Goal: Task Accomplishment & Management: Manage account settings

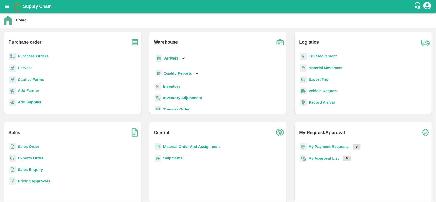
click at [20, 56] on b "Purchase Orders" at bounding box center [33, 56] width 31 height 4
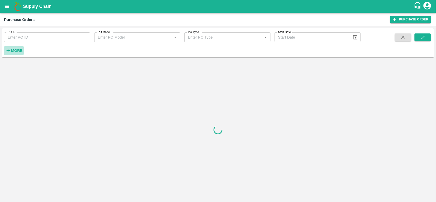
click at [10, 49] on icon "button" at bounding box center [8, 51] width 6 height 6
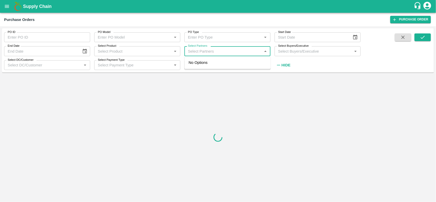
click at [205, 48] on input "Select Partners" at bounding box center [223, 51] width 75 height 7
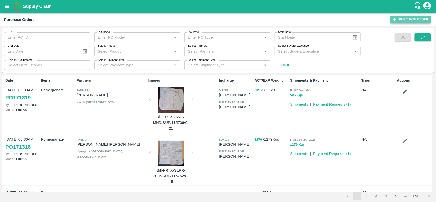
click at [406, 17] on link "Purchase Order" at bounding box center [410, 19] width 41 height 7
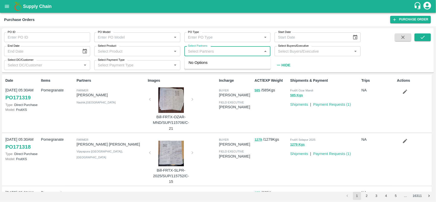
click at [211, 53] on input "Select Partners" at bounding box center [223, 51] width 75 height 7
type input "K"
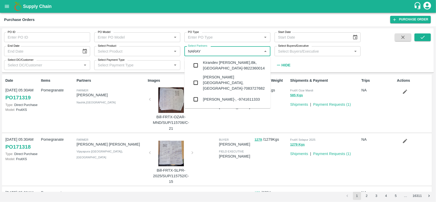
type input "NARA"
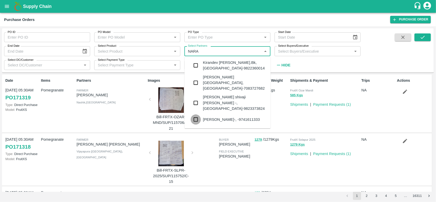
click at [198, 114] on input "checkbox" at bounding box center [196, 119] width 10 height 10
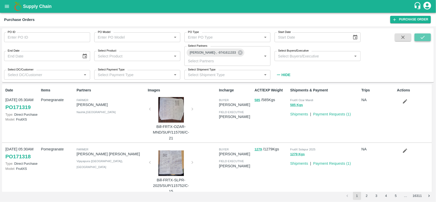
click at [418, 36] on button "submit" at bounding box center [423, 37] width 16 height 8
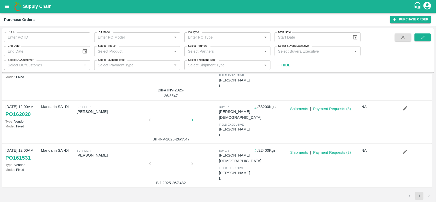
scroll to position [64, 0]
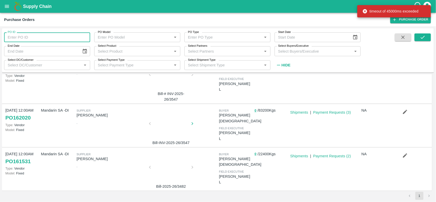
click at [31, 37] on input "PO ID" at bounding box center [47, 37] width 86 height 10
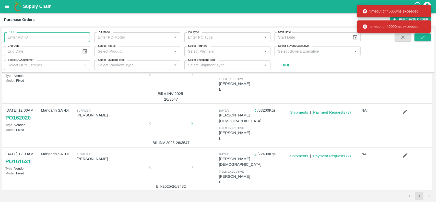
paste input "161531"
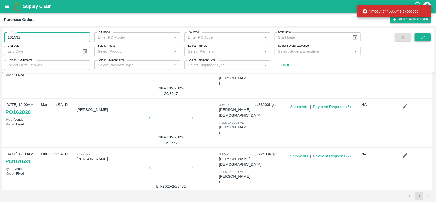
type input "161531"
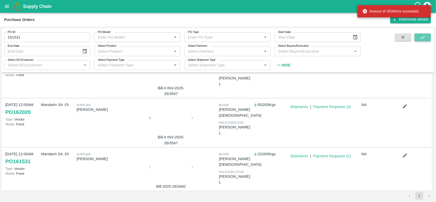
click at [425, 40] on icon "submit" at bounding box center [423, 37] width 6 height 6
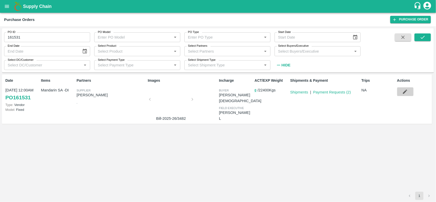
click at [404, 94] on icon "button" at bounding box center [405, 92] width 6 height 6
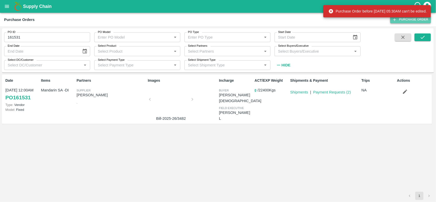
click at [400, 20] on link "Purchase Order" at bounding box center [410, 19] width 41 height 7
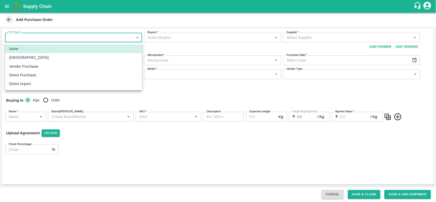
click at [54, 33] on body "Supply Chain Add Purchase Order PO Type   * ​ PO Type Buyers   * Buyers   * Sup…" at bounding box center [218, 101] width 436 height 202
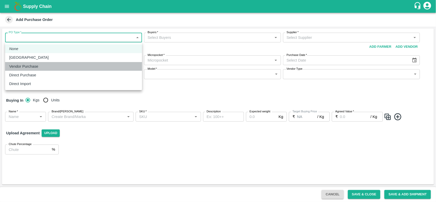
click at [28, 64] on p "Vendor Purchase" at bounding box center [23, 67] width 29 height 6
type input "2"
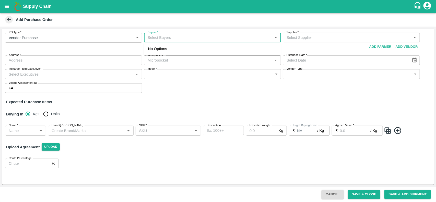
click at [165, 39] on input "Buyers   *" at bounding box center [208, 37] width 125 height 7
type input "B"
type input "NEE"
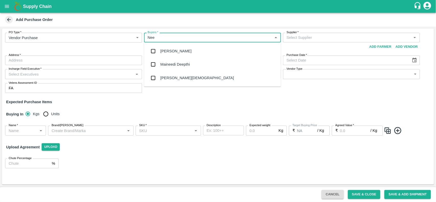
type input "Neet"
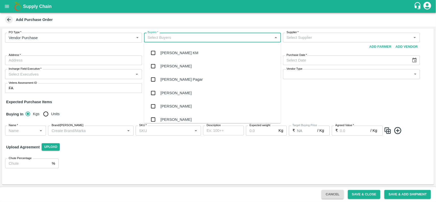
scroll to position [172, 0]
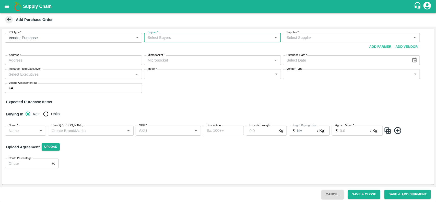
click at [163, 38] on input "Buyers   *" at bounding box center [208, 37] width 125 height 7
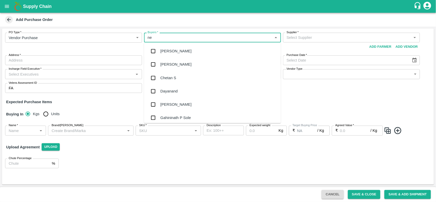
type input "nee"
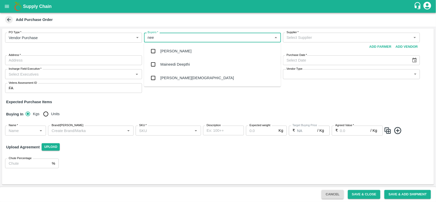
click at [168, 79] on div "[PERSON_NAME][DEMOGRAPHIC_DATA]" at bounding box center [197, 78] width 74 height 6
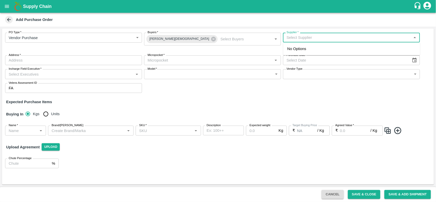
click at [364, 35] on input "Supplier   *" at bounding box center [347, 37] width 125 height 7
click at [347, 36] on input "Supplier   *" at bounding box center [347, 37] width 125 height 7
type input "K"
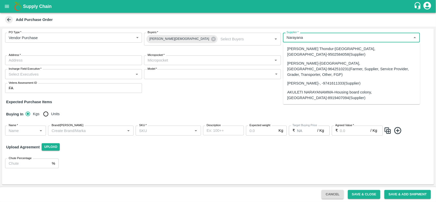
click at [310, 81] on div "NARAYANASWAMY KIRAN-, -9741611333(Supplier)" at bounding box center [323, 84] width 73 height 6
type input "NARAYANASWAMY KIRAN-, -9741611333(Supplier)"
type input ", , ,"
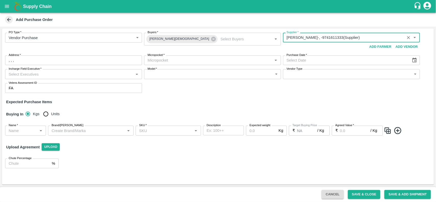
type input "NARAYANASWAMY KIRAN-, -9741611333(Supplier)"
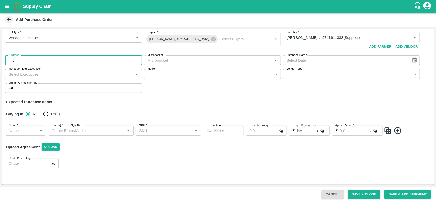
click at [76, 60] on input ", , ," at bounding box center [73, 60] width 137 height 10
drag, startPoint x: 57, startPoint y: 38, endPoint x: 20, endPoint y: 59, distance: 42.0
click at [20, 59] on input ", , ," at bounding box center [73, 60] width 137 height 10
click at [12, 58] on input ", ,C ," at bounding box center [73, 60] width 137 height 10
click at [47, 61] on input ", ,[GEOGRAPHIC_DATA] ," at bounding box center [73, 60] width 137 height 10
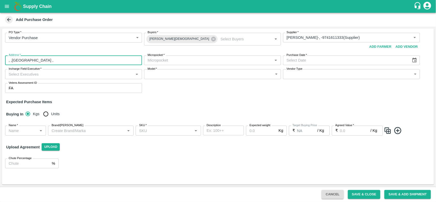
type input ", ,[GEOGRAPHIC_DATA] ,"
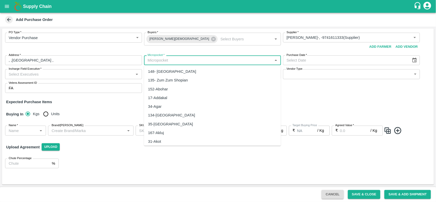
click at [167, 61] on input "Micropocket   *" at bounding box center [208, 60] width 125 height 7
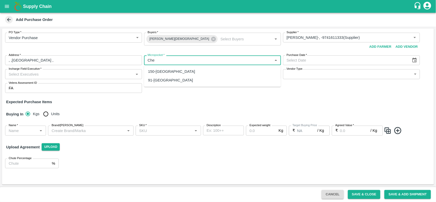
click at [174, 81] on div "91-Chennai" at bounding box center [212, 80] width 137 height 9
type input "91-Chennai"
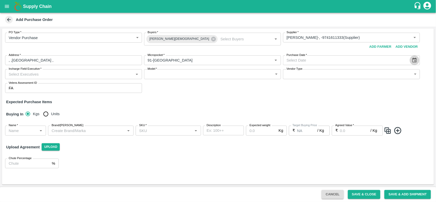
click at [415, 63] on icon "Choose date" at bounding box center [415, 60] width 6 height 6
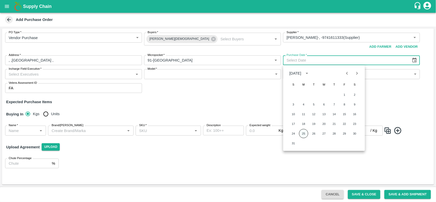
click at [301, 134] on button "25" at bounding box center [303, 133] width 9 height 9
type input "25/08/2025"
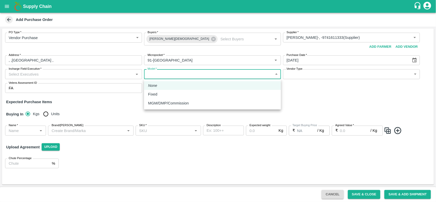
click at [150, 75] on body "Supply Chain Add Purchase Order PO Type   * Vendor Purchase 2 PO Type Buyers   …" at bounding box center [218, 101] width 436 height 202
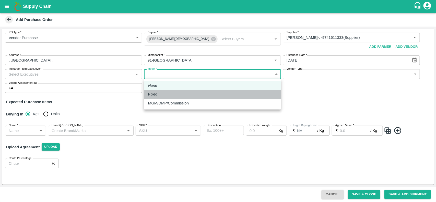
click at [157, 98] on li "Fixed" at bounding box center [212, 94] width 137 height 9
type input "Fixed"
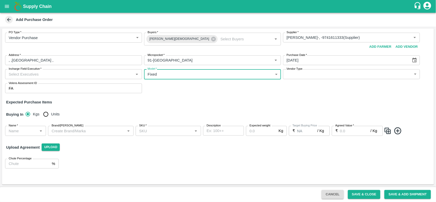
click at [76, 77] on input "Incharge Field Executive   *" at bounding box center [69, 74] width 125 height 7
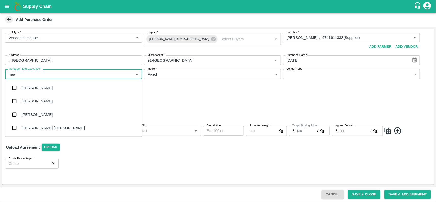
type input "na"
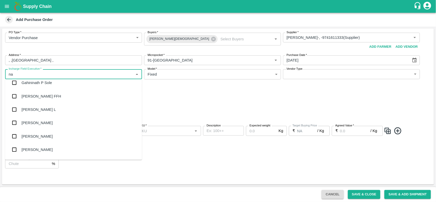
scroll to position [72, 0]
click at [24, 108] on div "Nanda Kumar L" at bounding box center [38, 109] width 34 height 6
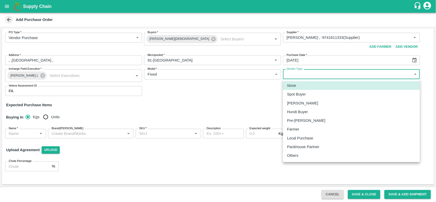
click at [325, 77] on body "Supply Chain Add Purchase Order PO Type   * Vendor Purchase 2 PO Type Buyers   …" at bounding box center [218, 101] width 436 height 202
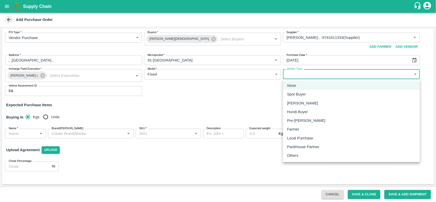
click at [238, 114] on div at bounding box center [218, 101] width 436 height 202
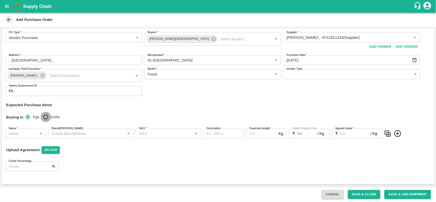
click at [43, 117] on input "Units" at bounding box center [46, 117] width 10 height 10
radio input "true"
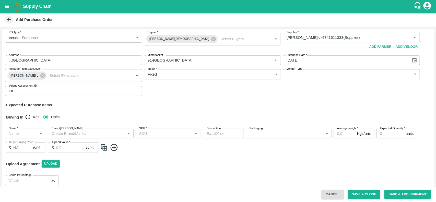
click at [22, 134] on input "Name   *" at bounding box center [21, 133] width 29 height 7
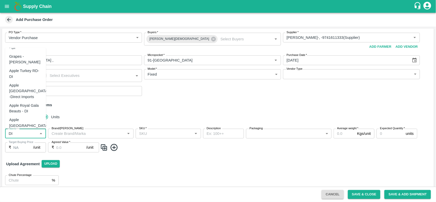
scroll to position [164, 0]
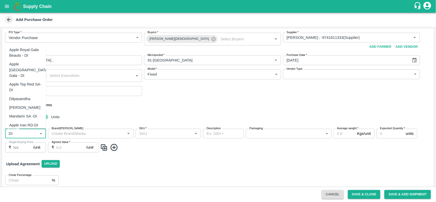
click at [28, 113] on div "Mandarin SA -DI" at bounding box center [23, 116] width 28 height 6
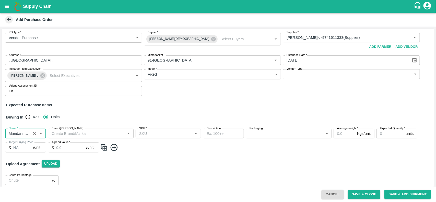
type input "Mandarin SA -DI"
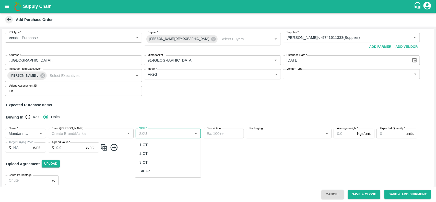
click at [161, 133] on input "SKU   *" at bounding box center [164, 133] width 54 height 7
click at [142, 141] on div "1 CT" at bounding box center [167, 145] width 65 height 9
type input "1 CT"
click at [105, 152] on div "Name   * Name   * Brand/Marka Brand/Marka SKU   * SKU   * Description x Descrip…" at bounding box center [218, 141] width 432 height 32
click at [103, 146] on img at bounding box center [104, 147] width 8 height 8
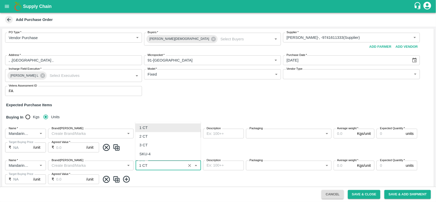
click at [161, 167] on input "SKU   *" at bounding box center [160, 165] width 47 height 7
click at [146, 137] on div "2 CT" at bounding box center [143, 137] width 8 height 6
type input "2 CT"
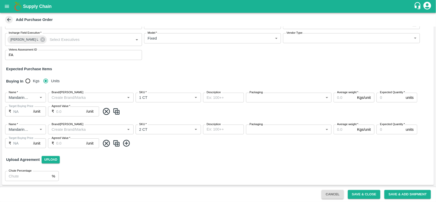
click at [115, 144] on img at bounding box center [117, 143] width 8 height 8
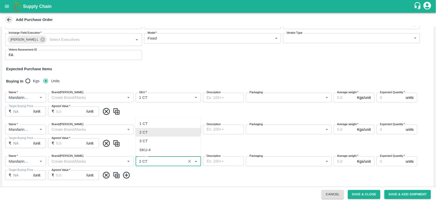
click at [162, 161] on input "SKU   *" at bounding box center [160, 161] width 47 height 7
click at [146, 143] on div "3 CT" at bounding box center [143, 141] width 8 height 6
type input "3 CT"
click at [287, 100] on body "Supply Chain Add Purchase Order PO Type   * Vendor Purchase 2 PO Type Buyers   …" at bounding box center [218, 101] width 436 height 202
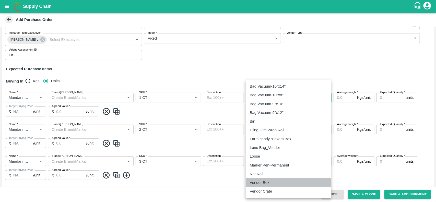
click at [263, 181] on p "Vendor Box" at bounding box center [260, 183] width 20 height 6
type input "276"
click at [266, 134] on body "Supply Chain Add Purchase Order PO Type   * Vendor Purchase 2 PO Type Buyers   …" at bounding box center [218, 101] width 436 height 202
click at [257, 180] on p "Vendor Box" at bounding box center [260, 183] width 20 height 6
type input "276"
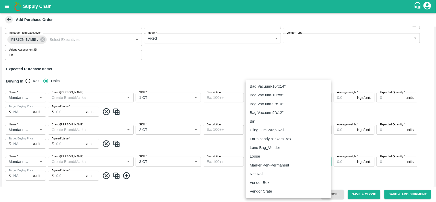
click at [274, 166] on body "Supply Chain Add Purchase Order PO Type   * Vendor Purchase 2 PO Type Buyers   …" at bounding box center [218, 101] width 436 height 202
click at [269, 182] on p "Vendor Box" at bounding box center [260, 183] width 20 height 6
type input "276"
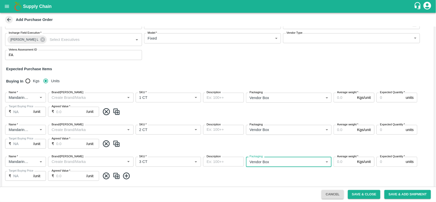
click at [340, 98] on input "Average weight   *" at bounding box center [344, 98] width 21 height 10
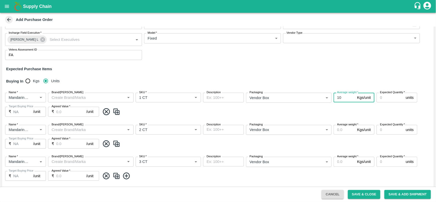
click at [340, 98] on input "10" at bounding box center [344, 98] width 21 height 10
type input "10"
click at [341, 132] on input "Average weight   *" at bounding box center [344, 130] width 21 height 10
paste input "10"
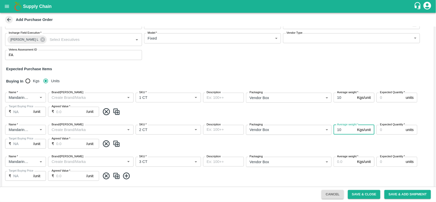
type input "10"
click at [337, 161] on input "Average weight   *" at bounding box center [344, 162] width 21 height 10
paste input "10"
type input "10"
click at [385, 98] on input "Expected Quantity   *" at bounding box center [390, 98] width 27 height 10
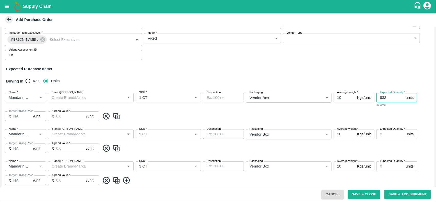
type input "832"
click at [394, 137] on input "Expected Quantity   *" at bounding box center [390, 134] width 27 height 10
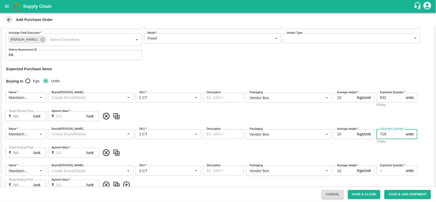
type input "728"
click at [382, 175] on input "Expected Quantity   *" at bounding box center [390, 171] width 27 height 10
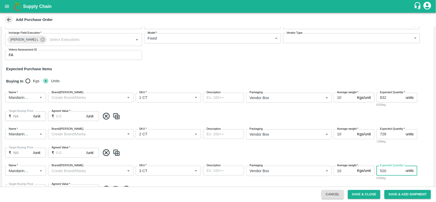
type input "520"
click at [61, 120] on input "Agreed Value   *" at bounding box center [71, 116] width 30 height 10
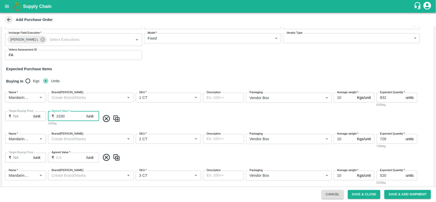
click at [61, 120] on input "1530" at bounding box center [71, 116] width 30 height 10
type input "1530"
click at [66, 160] on input "Agreed Value   *" at bounding box center [71, 158] width 30 height 10
paste input "1530"
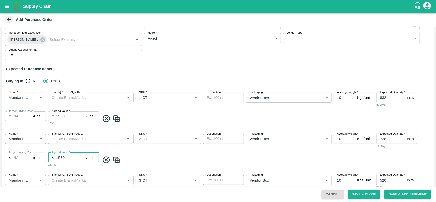
scroll to position [91, 0]
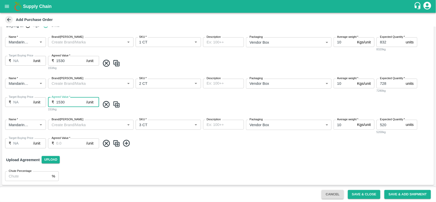
type input "1530"
click at [68, 144] on input "Agreed Value   *" at bounding box center [71, 143] width 30 height 10
paste input "1530"
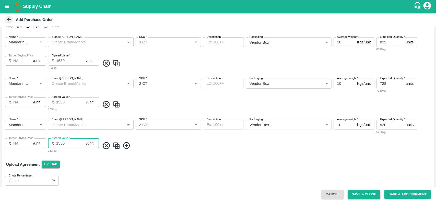
type input "1530"
click at [369, 195] on button "Save & Close" at bounding box center [364, 194] width 33 height 9
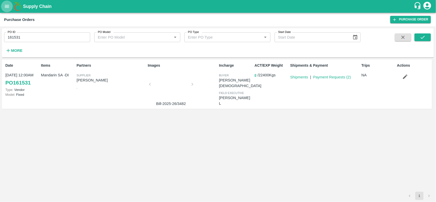
click at [4, 9] on button "open drawer" at bounding box center [7, 7] width 12 height 12
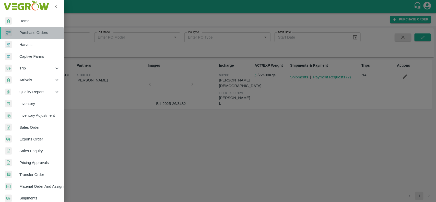
click at [16, 35] on div at bounding box center [12, 32] width 14 height 7
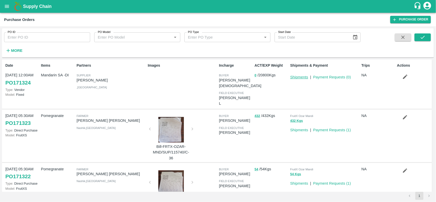
click at [305, 78] on link "Shipments" at bounding box center [299, 77] width 18 height 4
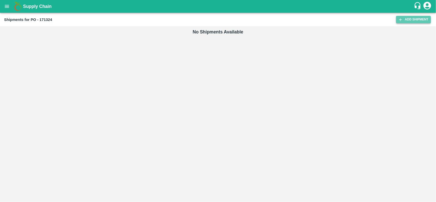
click at [404, 17] on link "Add Shipment" at bounding box center [413, 19] width 35 height 7
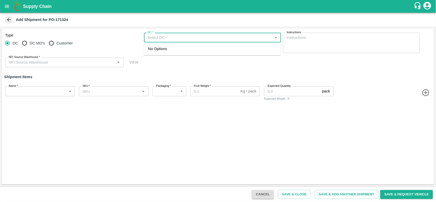
click at [168, 36] on input "DC   *" at bounding box center [208, 37] width 125 height 7
type input "C"
type input "B"
click at [168, 50] on div "57-Bangalore Imported DC - Safal Market" at bounding box center [194, 49] width 92 height 6
type input "57-Bangalore Imported DC - Safal Market"
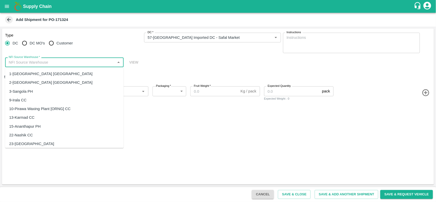
click at [81, 61] on input "NFI Source Warehouse   *" at bounding box center [60, 62] width 107 height 7
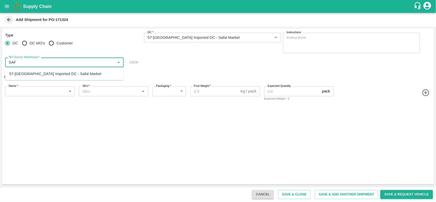
click at [68, 76] on div "57-Bangalore Imported DC - Safal Market" at bounding box center [55, 74] width 92 height 6
type input "57-Bangalore Imported DC - Safal Market"
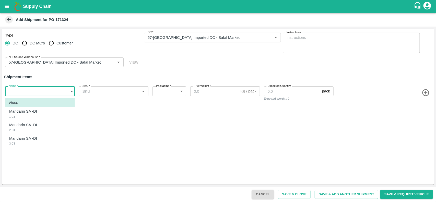
click at [54, 88] on body "Supply Chain Add Shipment for PO-171324 Type DC DC MO's Customer DC   * DC   * …" at bounding box center [218, 101] width 436 height 202
click at [40, 110] on div "Mandarin SA -DI 1 CT" at bounding box center [24, 114] width 30 height 10
type input "1943609"
type input "276"
type input "10"
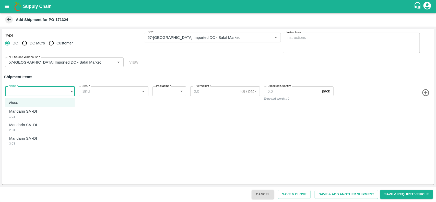
type input "832"
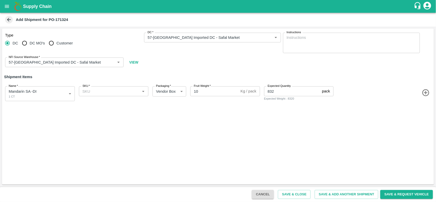
click at [425, 93] on icon "button" at bounding box center [425, 92] width 7 height 7
click at [427, 112] on icon "button" at bounding box center [426, 115] width 8 height 8
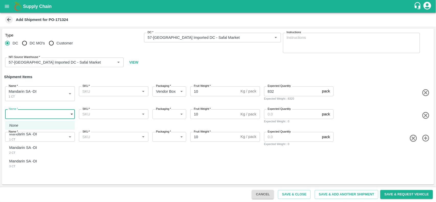
click at [40, 116] on body "Supply Chain Add Shipment for PO-171324 Type DC DC MO's Customer DC   * DC   * …" at bounding box center [218, 101] width 436 height 202
click at [27, 144] on li "Mandarin SA -DI 2 CT" at bounding box center [40, 150] width 70 height 14
type input "1943610"
type input "276"
type input "728"
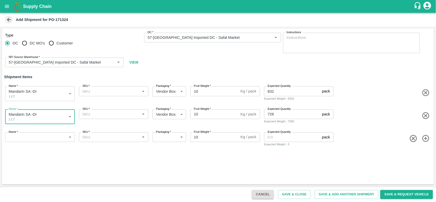
click at [27, 140] on body "Supply Chain Add Shipment for PO-171324 Type DC DC MO's Customer DC   * DC   * …" at bounding box center [218, 101] width 436 height 202
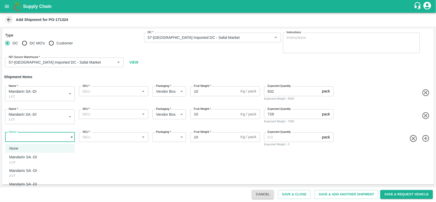
click at [21, 188] on div "Mandarin SA -DI 3 CT" at bounding box center [24, 186] width 30 height 10
type input "1943611"
type input "276"
type input "520"
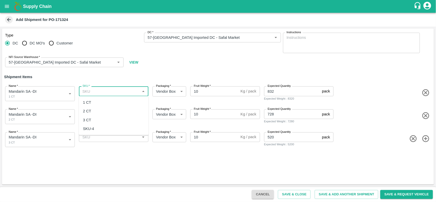
click at [100, 89] on input "SKU   *" at bounding box center [109, 91] width 58 height 7
click at [92, 102] on div "1 CT" at bounding box center [114, 102] width 70 height 9
type input "1 CT"
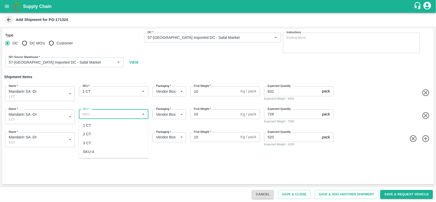
click at [91, 115] on input "SKU   *" at bounding box center [109, 114] width 58 height 7
click at [86, 135] on div "2 CT" at bounding box center [87, 135] width 8 height 6
type input "2 CT"
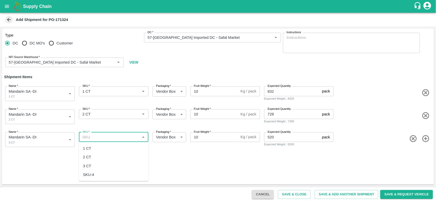
click at [96, 135] on input "SKU   *" at bounding box center [109, 137] width 58 height 7
click at [94, 163] on div "3 CT" at bounding box center [114, 166] width 70 height 9
type input "3 CT"
click at [290, 191] on button "Save & Close" at bounding box center [294, 194] width 33 height 9
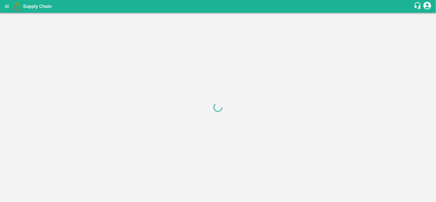
click at [7, 10] on button "open drawer" at bounding box center [7, 7] width 12 height 12
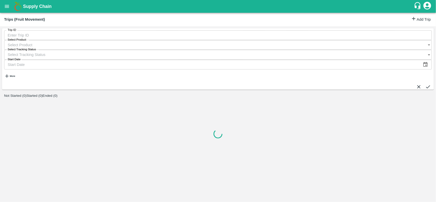
click at [413, 21] on link "Add Trip" at bounding box center [421, 19] width 20 height 7
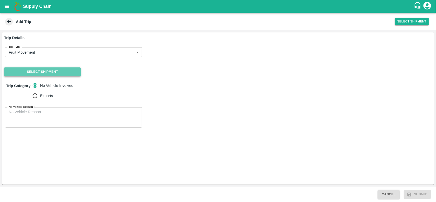
click at [37, 69] on button "Select Shipment" at bounding box center [42, 71] width 77 height 9
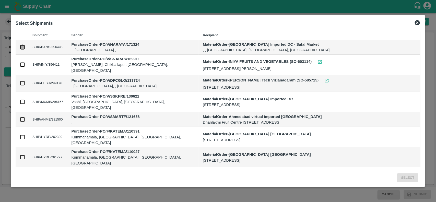
click at [25, 48] on input "checkbox" at bounding box center [23, 47] width 6 height 6
checkbox input "true"
click at [397, 179] on button "Select" at bounding box center [407, 177] width 21 height 9
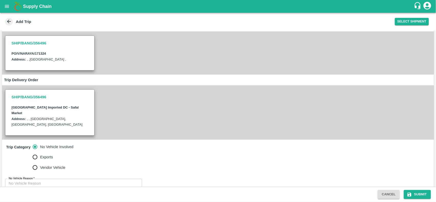
scroll to position [52, 0]
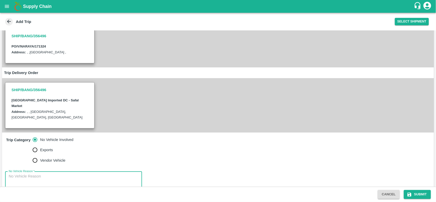
click at [80, 174] on textarea "No Vehicle Reason   *" at bounding box center [74, 182] width 130 height 16
type textarea "NA"
click at [413, 197] on button "Submit" at bounding box center [417, 194] width 27 height 9
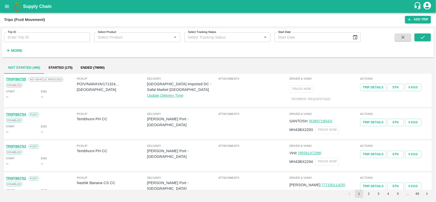
click at [110, 83] on p "PO/V/NARAYA/171324, , [GEOGRAPHIC_DATA]" at bounding box center [112, 86] width 70 height 11
copy p "171324"
click at [4, 8] on icon "open drawer" at bounding box center [7, 7] width 6 height 6
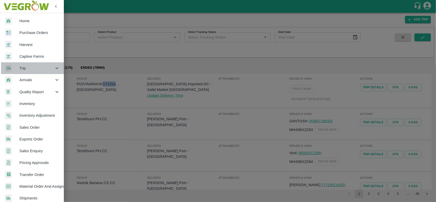
click at [34, 69] on span "Trip" at bounding box center [36, 68] width 35 height 6
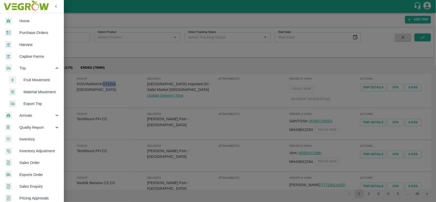
click at [34, 81] on span "Fruit Movement" at bounding box center [42, 80] width 36 height 6
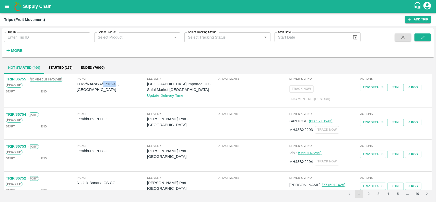
click at [4, 5] on icon "open drawer" at bounding box center [7, 7] width 6 height 6
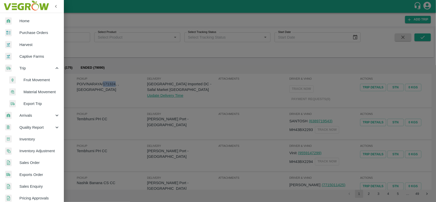
click at [4, 5] on img at bounding box center [26, 6] width 48 height 16
click at [21, 30] on span "Purchase Orders" at bounding box center [39, 33] width 40 height 6
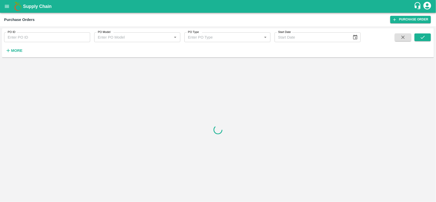
click at [34, 40] on input "PO ID" at bounding box center [47, 37] width 86 height 10
paste input "171324"
type input "171324"
click at [424, 39] on icon "submit" at bounding box center [423, 37] width 6 height 6
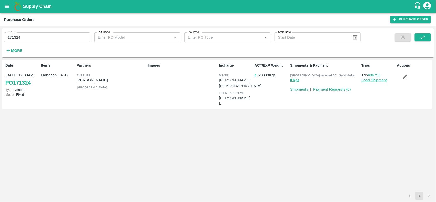
click at [378, 81] on link "Load Shipment" at bounding box center [375, 80] width 26 height 4
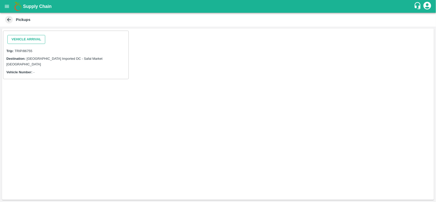
click at [30, 39] on button "Vehicle Arrival" at bounding box center [26, 39] width 38 height 9
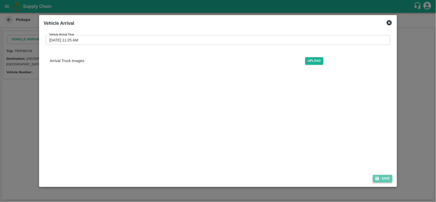
click at [376, 182] on button "Save" at bounding box center [382, 178] width 19 height 7
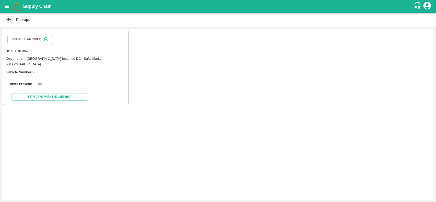
click at [40, 81] on input "checkbox" at bounding box center [36, 84] width 18 height 6
checkbox input "true"
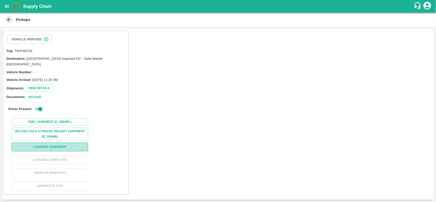
click at [49, 143] on button "Loading Shipment" at bounding box center [49, 147] width 77 height 9
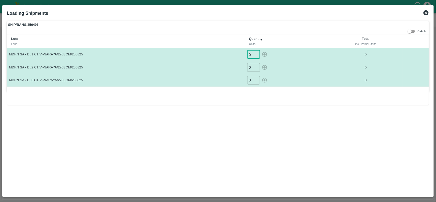
click at [251, 56] on input "0" at bounding box center [253, 54] width 13 height 8
type input "832"
click at [251, 67] on input "0" at bounding box center [253, 67] width 13 height 8
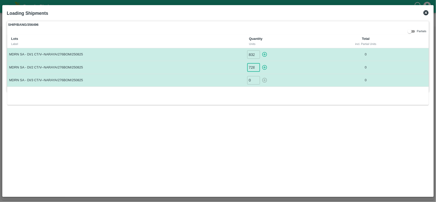
scroll to position [0, 0]
type input "728"
click at [251, 83] on input "0" at bounding box center [253, 80] width 13 height 8
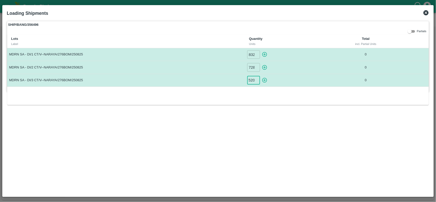
type input "520"
click at [262, 56] on icon "button" at bounding box center [265, 55] width 6 height 6
type input "0"
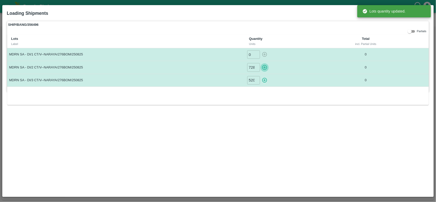
click at [264, 71] on button "button" at bounding box center [265, 67] width 8 height 8
type input "0"
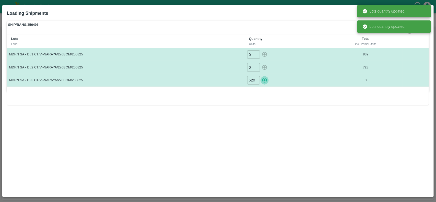
click at [265, 81] on icon "button" at bounding box center [264, 80] width 5 height 5
type input "0"
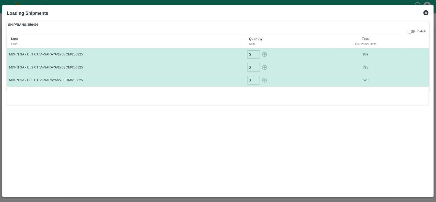
click at [423, 14] on icon at bounding box center [426, 13] width 6 height 6
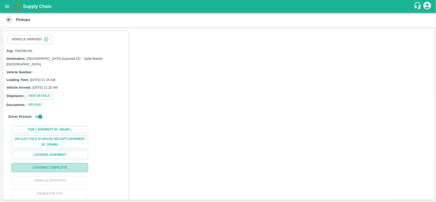
click at [50, 163] on button "Loading Complete" at bounding box center [49, 167] width 77 height 9
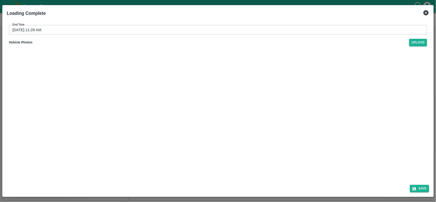
click at [426, 193] on div "Save" at bounding box center [218, 188] width 427 height 14
click at [421, 189] on button "Save" at bounding box center [419, 188] width 19 height 7
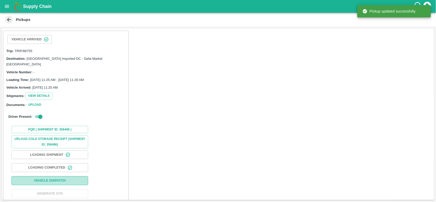
click at [42, 178] on button "Vehicle Dispatch" at bounding box center [49, 180] width 77 height 9
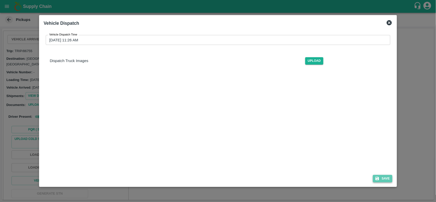
click at [382, 175] on button "Save" at bounding box center [382, 178] width 19 height 7
